Goal: Task Accomplishment & Management: Complete application form

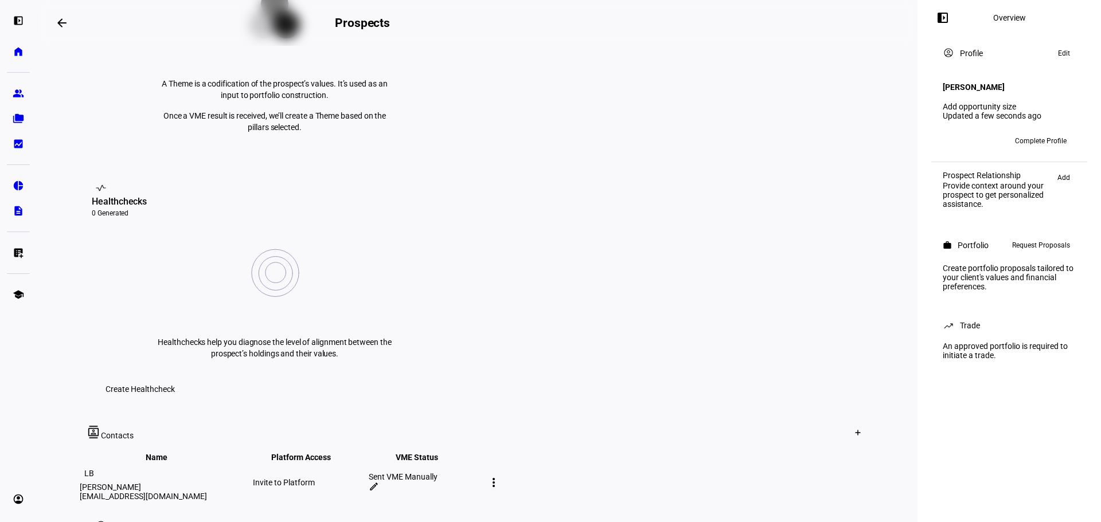
scroll to position [311, 0]
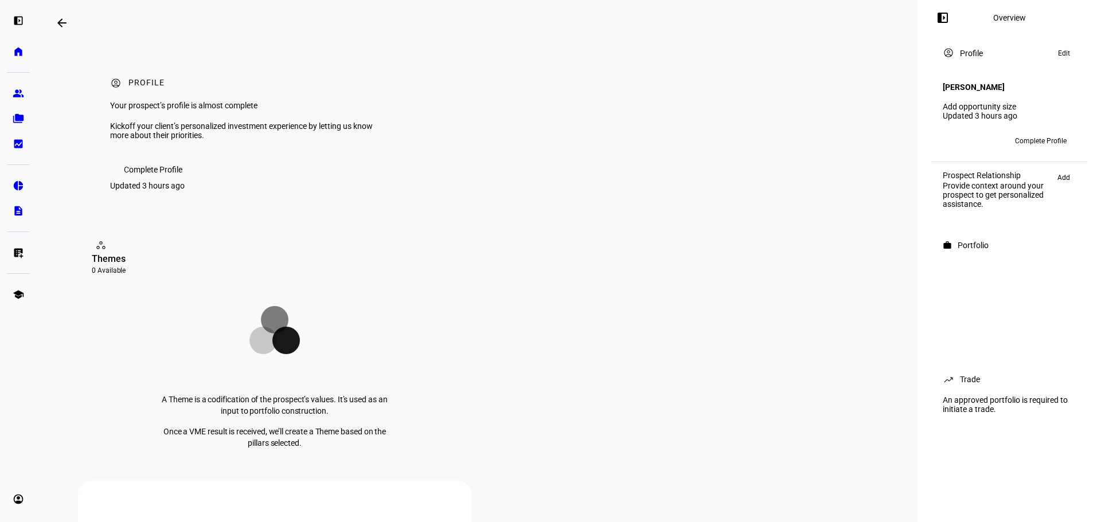
click at [152, 181] on span "Complete Profile" at bounding box center [153, 169] width 58 height 23
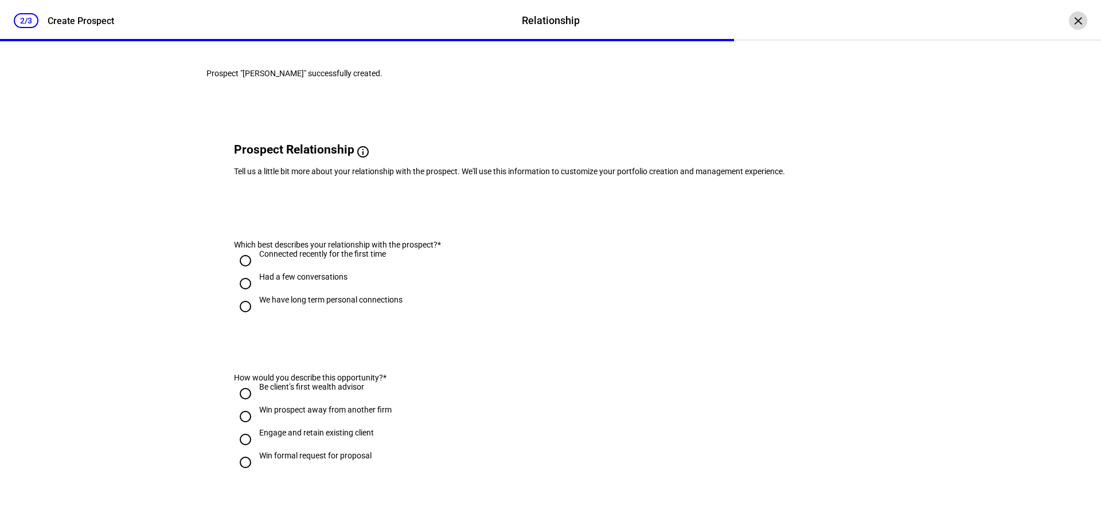
click at [1073, 18] on div "×" at bounding box center [1077, 20] width 18 height 18
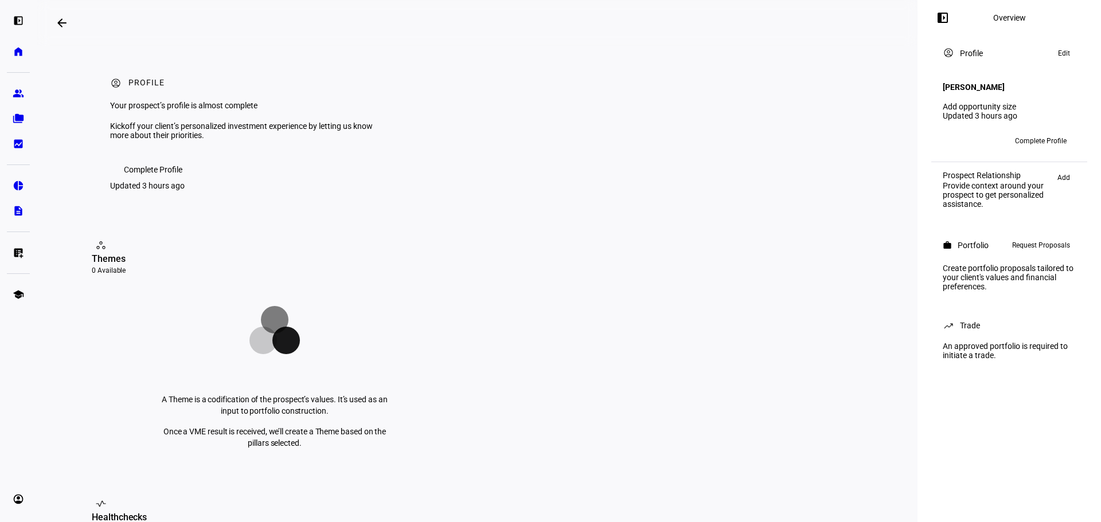
click at [163, 181] on span "Complete Profile" at bounding box center [153, 169] width 58 height 23
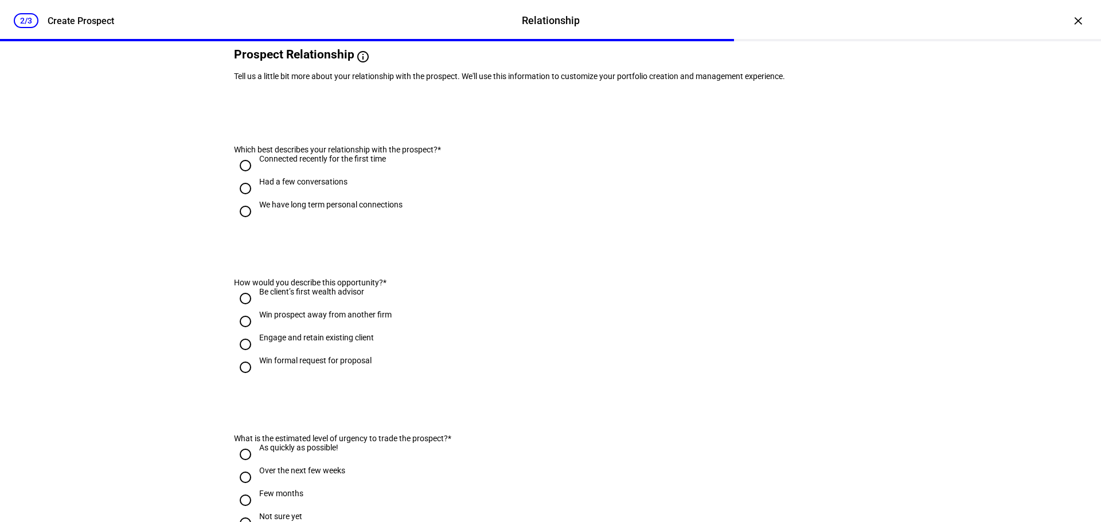
scroll to position [115, 0]
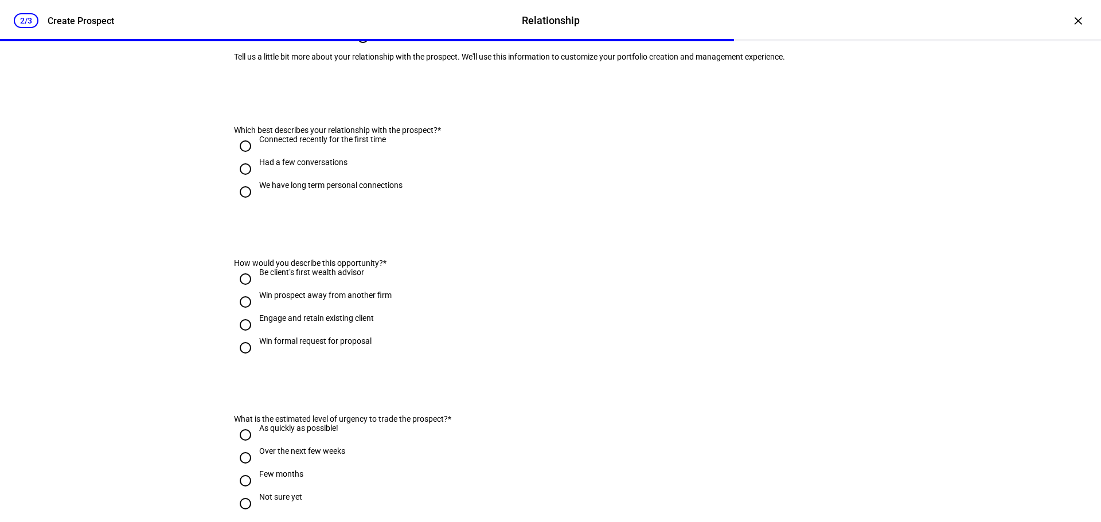
click at [245, 158] on input "Connected recently for the first time" at bounding box center [245, 146] width 23 height 23
radio input "true"
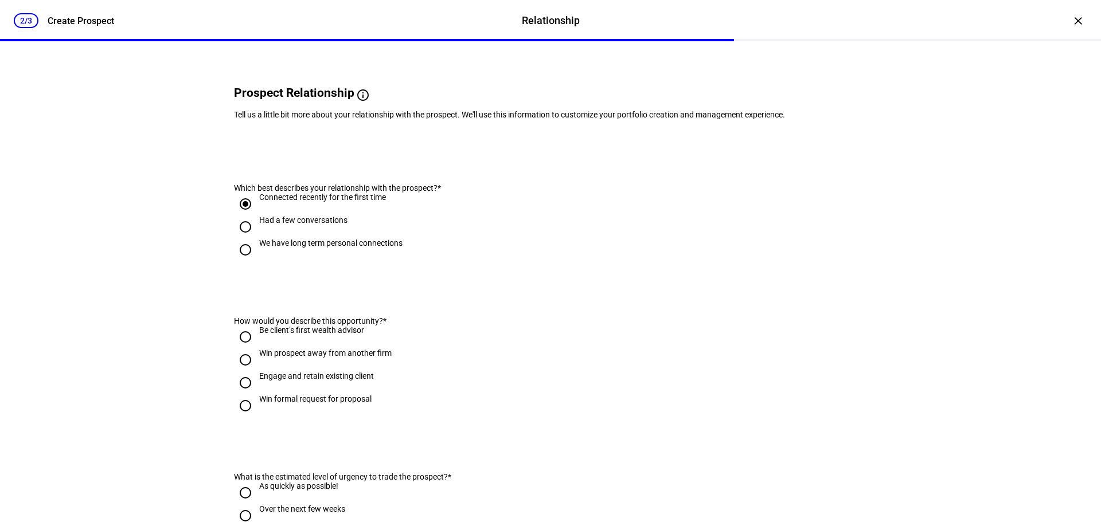
scroll to position [0, 0]
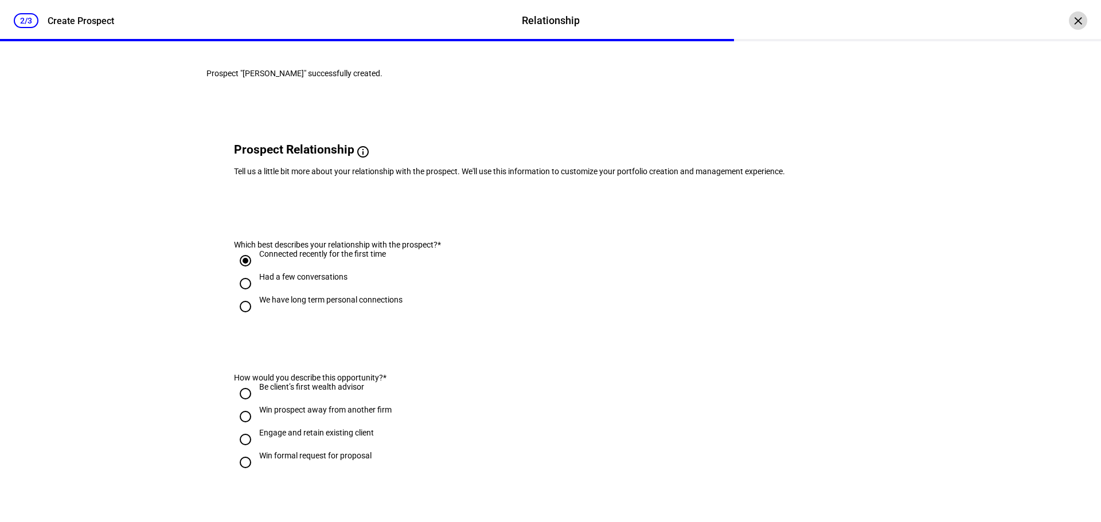
click at [1068, 26] on div "×" at bounding box center [1077, 20] width 18 height 18
